Goal: Task Accomplishment & Management: Manage account settings

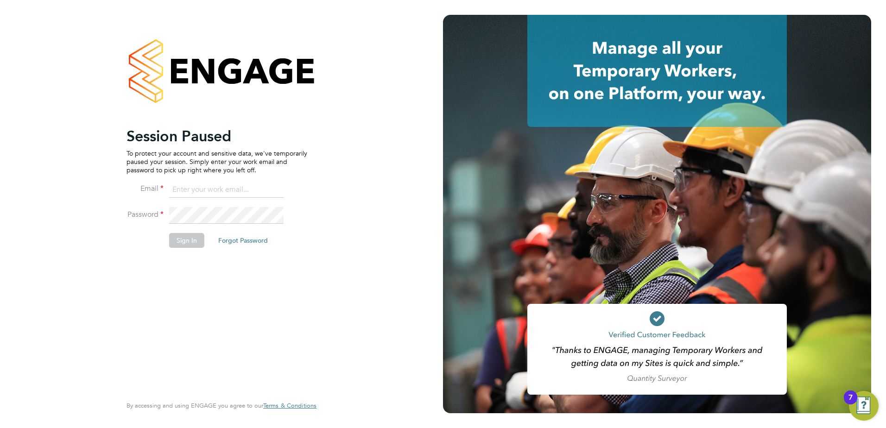
type input "[PERSON_NAME][EMAIL_ADDRESS][PERSON_NAME][DOMAIN_NAME]"
click at [189, 240] on button "Sign In" at bounding box center [186, 240] width 35 height 15
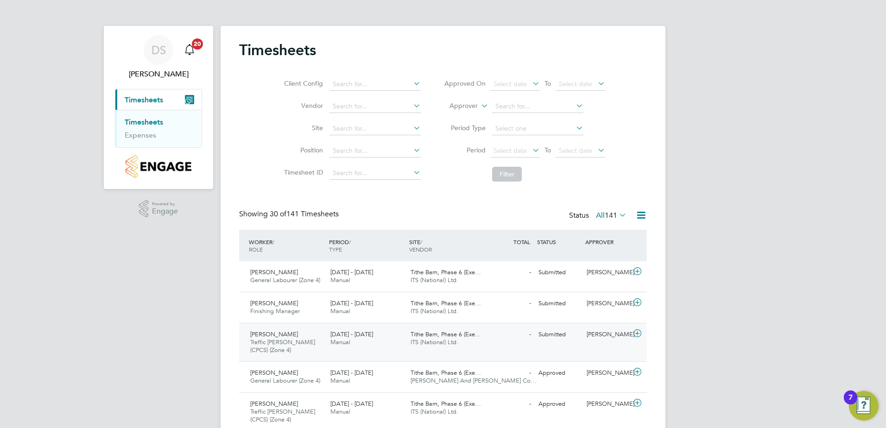
click at [267, 335] on span "[PERSON_NAME]" at bounding box center [274, 334] width 48 height 8
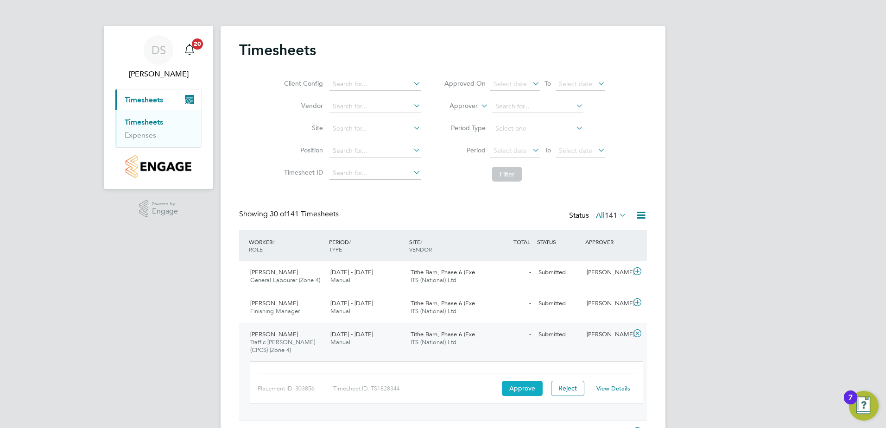
click at [514, 384] on button "Approve" at bounding box center [522, 388] width 41 height 15
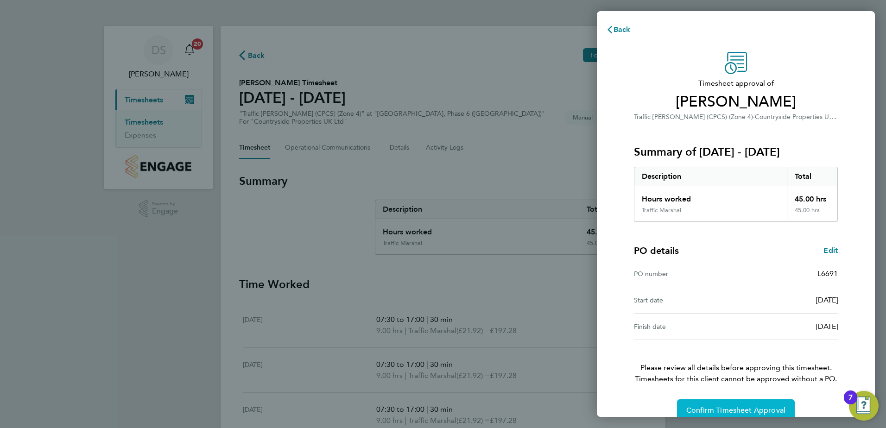
click at [749, 409] on span "Confirm Timesheet Approval" at bounding box center [735, 410] width 99 height 9
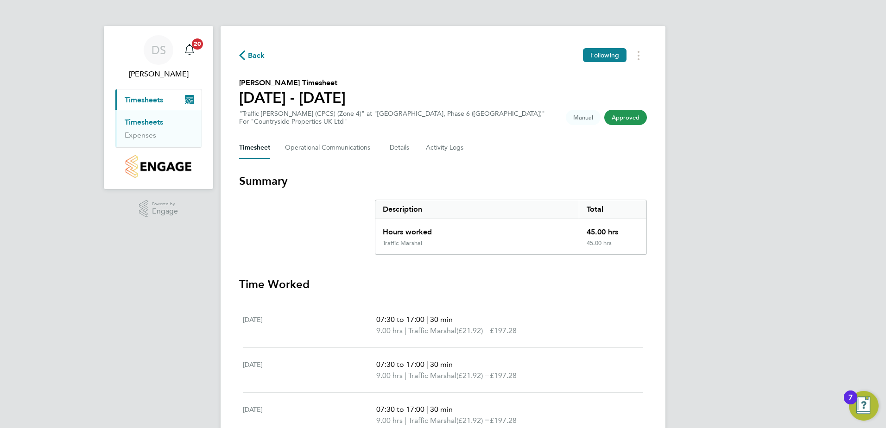
click at [144, 123] on link "Timesheets" at bounding box center [144, 122] width 38 height 9
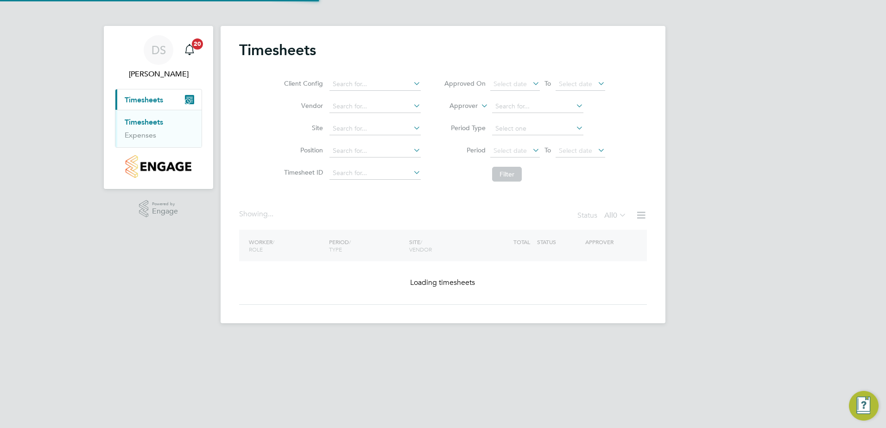
click at [144, 123] on link "Timesheets" at bounding box center [144, 122] width 38 height 9
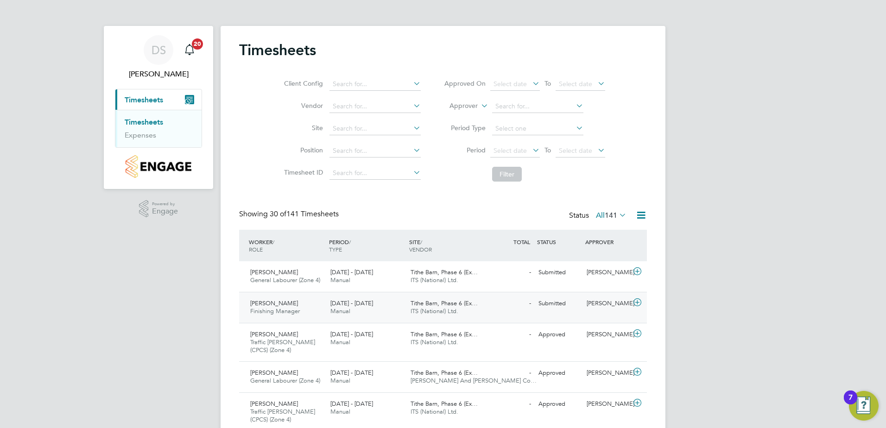
click at [311, 303] on div "Zydrunas Eismantas Finishing Manager 22 - 28 Sep 2025" at bounding box center [287, 307] width 80 height 23
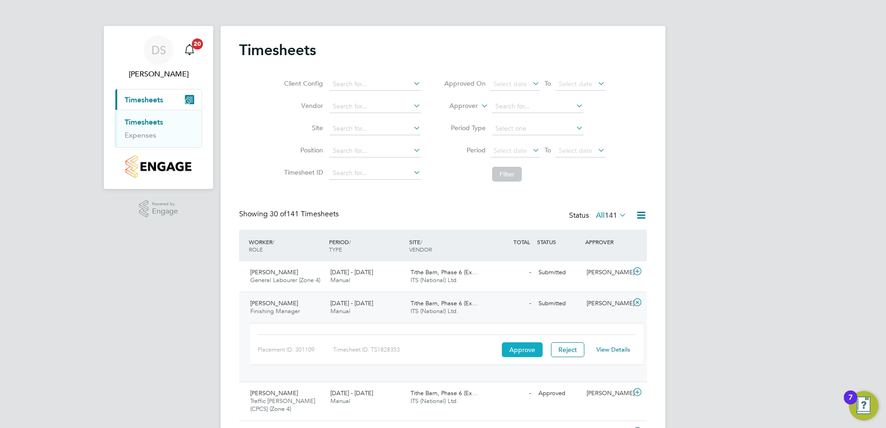
click at [521, 351] on button "Approve" at bounding box center [522, 350] width 41 height 15
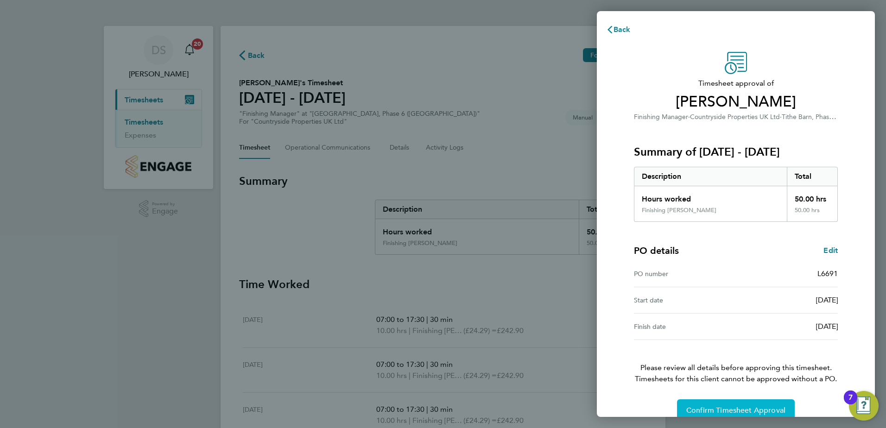
click at [741, 406] on span "Confirm Timesheet Approval" at bounding box center [735, 410] width 99 height 9
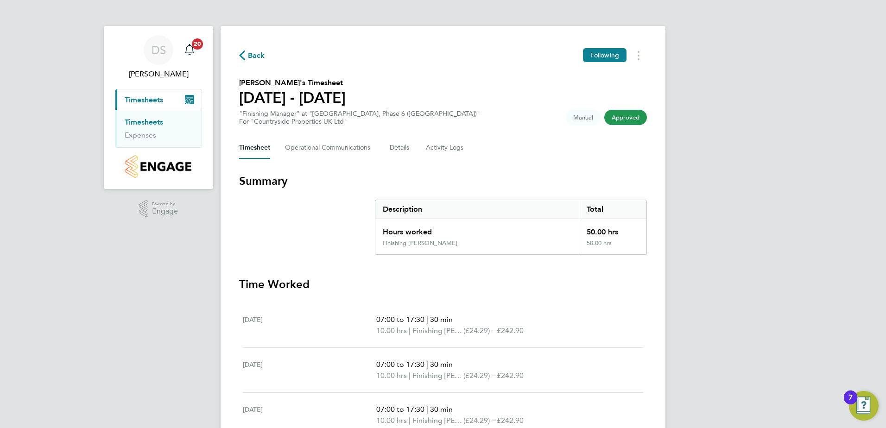
click at [163, 123] on link "Timesheets" at bounding box center [144, 122] width 38 height 9
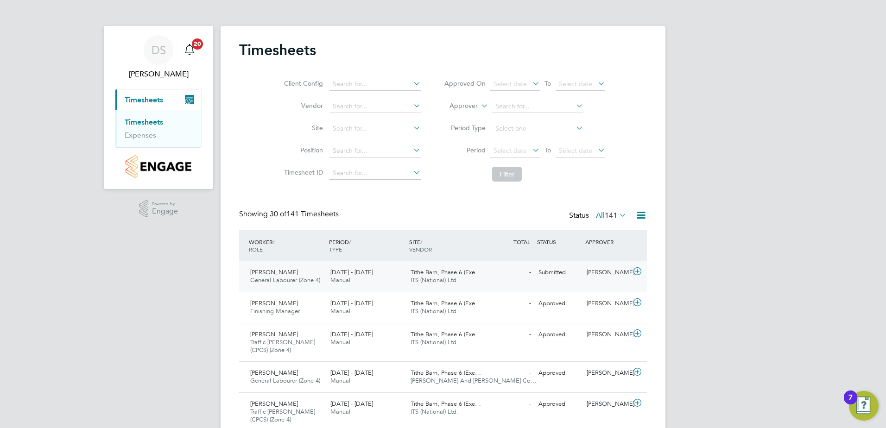
click at [322, 273] on div "Jordan Taylor General Labourer (Zone 4) 22 - 28 Sep 2025" at bounding box center [287, 276] width 80 height 23
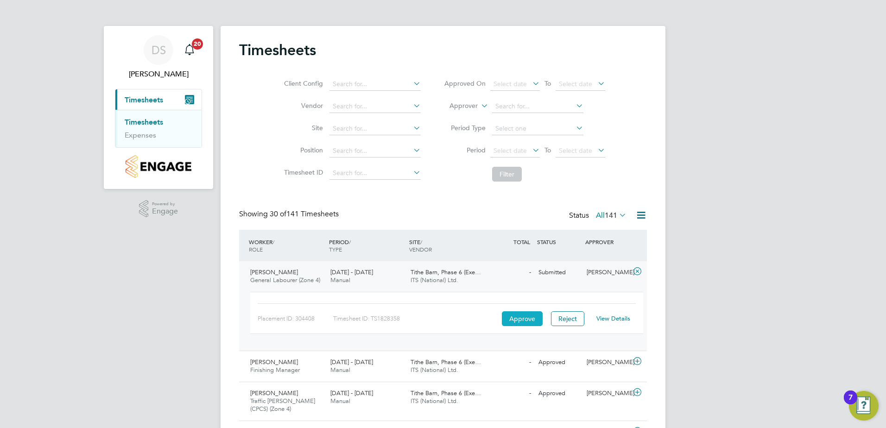
click at [514, 320] on button "Approve" at bounding box center [522, 318] width 41 height 15
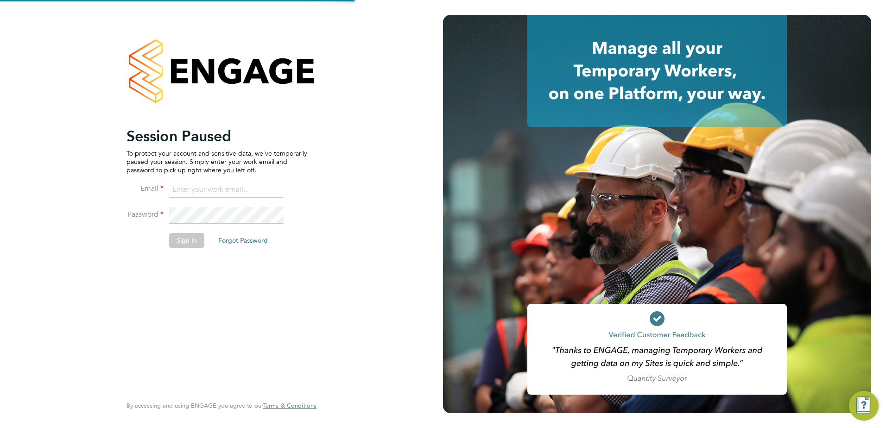
type input "[PERSON_NAME][EMAIL_ADDRESS][PERSON_NAME][DOMAIN_NAME]"
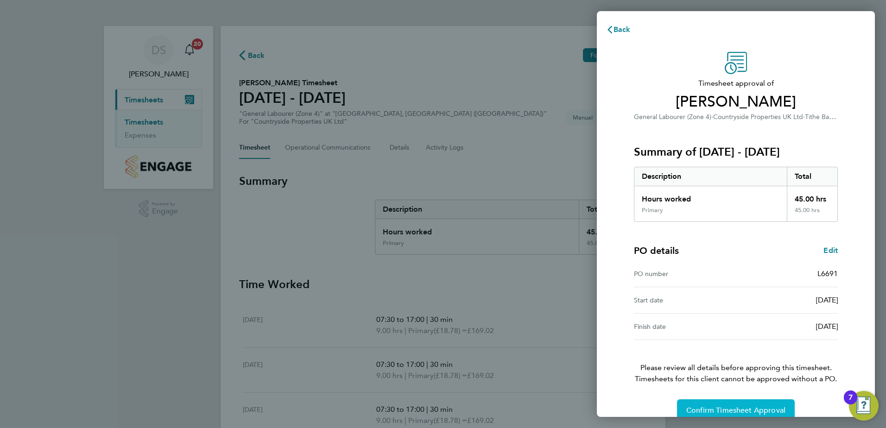
click at [746, 412] on span "Confirm Timesheet Approval" at bounding box center [735, 410] width 99 height 9
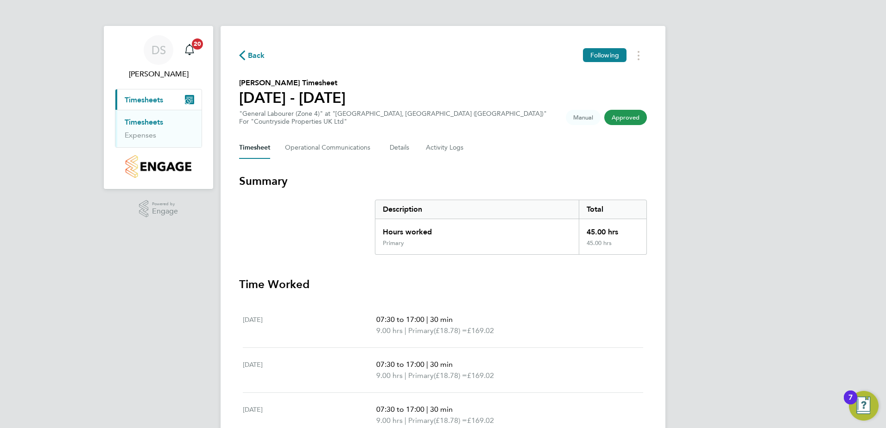
click at [152, 125] on link "Timesheets" at bounding box center [144, 122] width 38 height 9
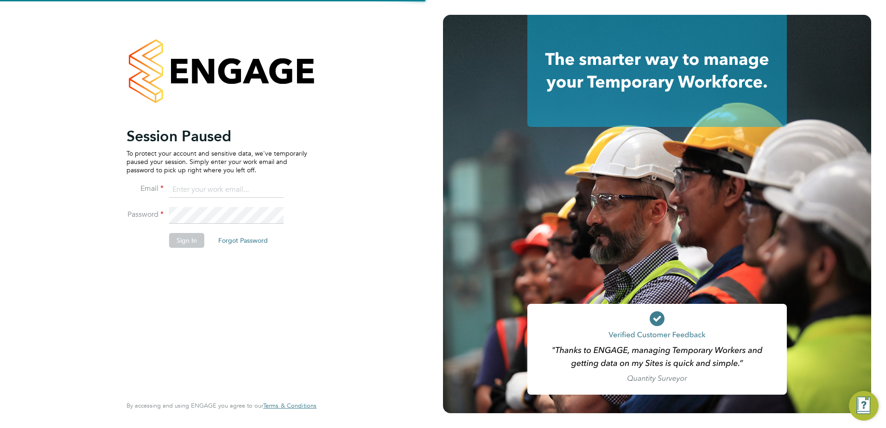
type input "[PERSON_NAME][EMAIL_ADDRESS][PERSON_NAME][DOMAIN_NAME]"
